Goal: Information Seeking & Learning: Learn about a topic

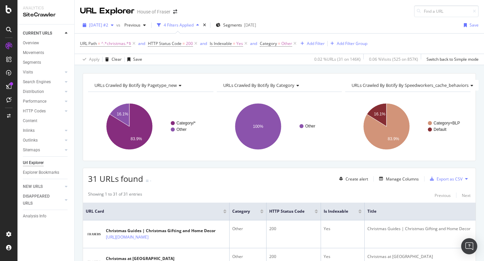
click at [114, 23] on icon "button" at bounding box center [112, 25] width 3 height 4
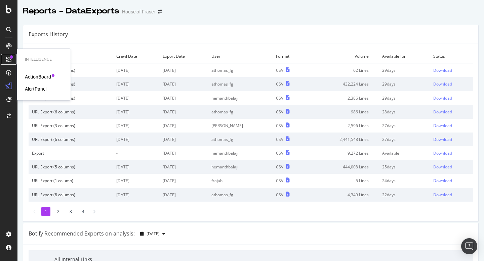
click at [9, 54] on div at bounding box center [8, 59] width 11 height 11
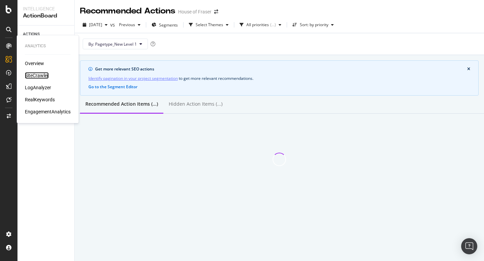
click at [34, 75] on div "SiteCrawler" at bounding box center [37, 75] width 24 height 7
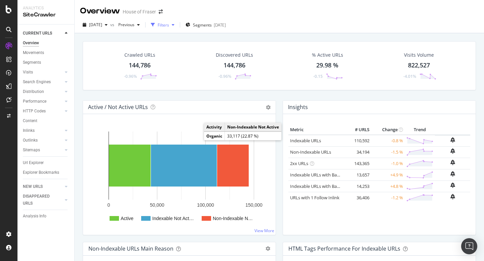
click at [169, 23] on div "Filters" at bounding box center [163, 25] width 11 height 6
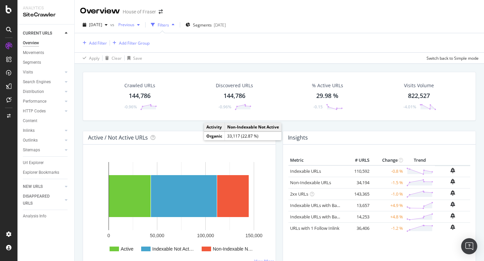
click at [142, 24] on div "button" at bounding box center [138, 25] width 8 height 4
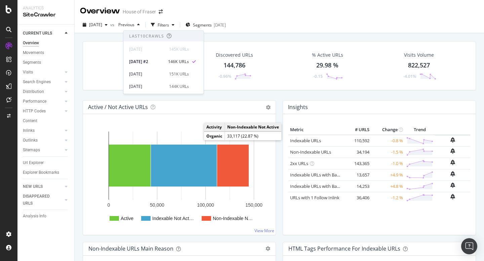
click at [183, 14] on div "Overview House of Fraser" at bounding box center [279, 8] width 409 height 17
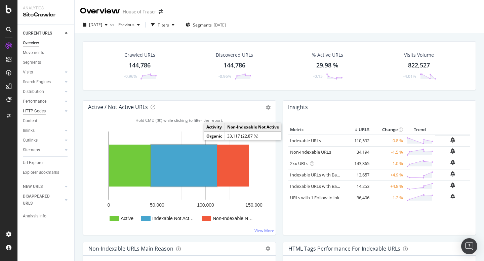
click at [35, 113] on div "HTTP Codes" at bounding box center [34, 111] width 23 height 7
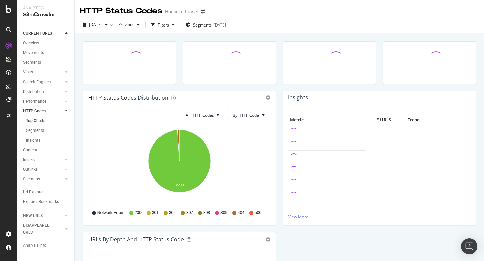
click at [42, 121] on div "Top Charts" at bounding box center [35, 121] width 19 height 7
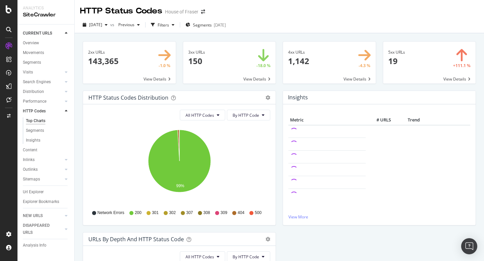
click at [302, 64] on span at bounding box center [329, 63] width 93 height 42
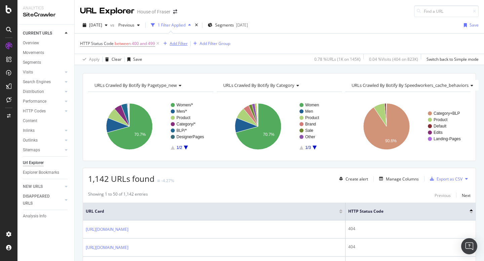
click at [181, 43] on div "Add Filter" at bounding box center [179, 44] width 18 height 6
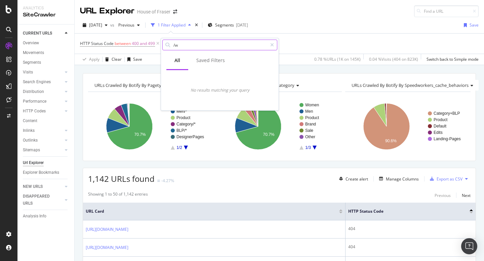
type input "/"
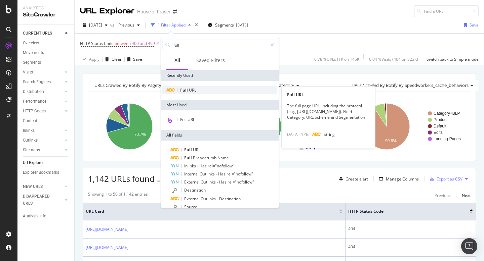
type input "full"
click at [189, 92] on span "URL" at bounding box center [192, 90] width 7 height 6
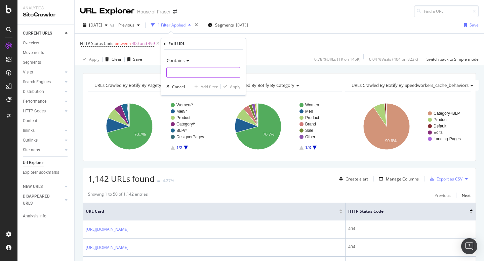
click at [206, 78] on input "text" at bounding box center [203, 72] width 73 height 11
type input "/women/trousers"
click at [234, 88] on div "Apply" at bounding box center [235, 87] width 10 height 6
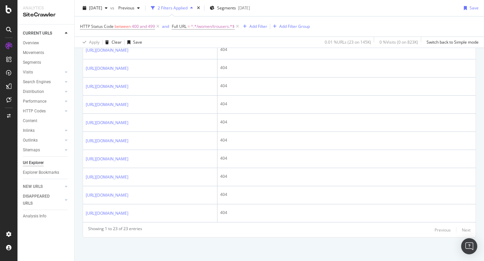
scroll to position [373, 0]
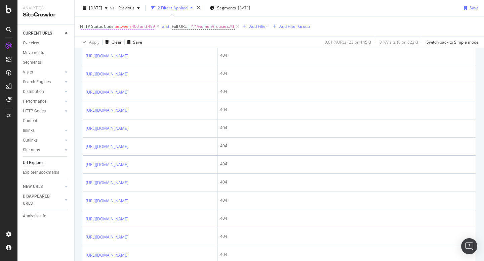
click at [143, 28] on span "400 and 499" at bounding box center [143, 26] width 23 height 9
click at [215, 40] on div "Apply Clear Save 0.01 % URLs ( 23 on 145K ) 0 % Visits ( 0 on 823K ) Switch bac…" at bounding box center [279, 42] width 409 height 11
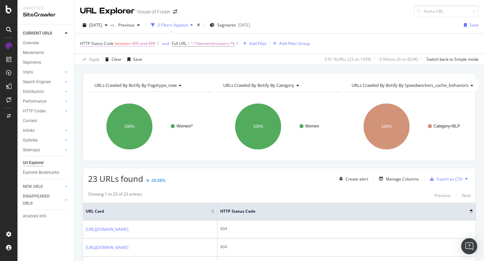
click at [138, 43] on span "400 and 499" at bounding box center [143, 43] width 23 height 9
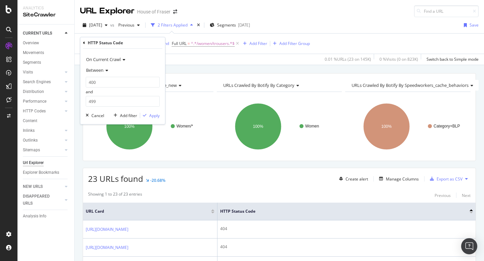
click at [223, 65] on div "2025 Sep. 3rd vs Previous 2 Filters Applied Segments 2025-05-13 Save HTTP Statu…" at bounding box center [279, 41] width 409 height 48
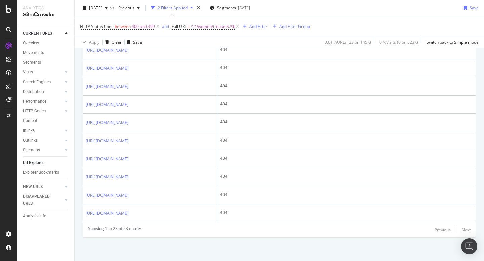
scroll to position [563, 0]
